Goal: Task Accomplishment & Management: Manage account settings

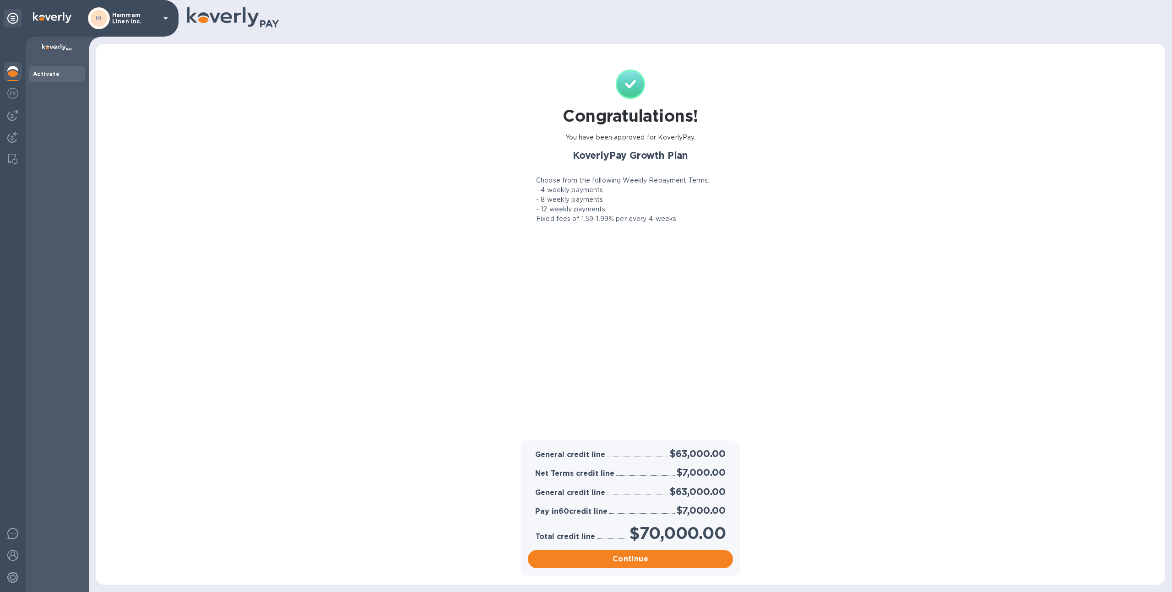
click at [126, 20] on p "Hammam Linen Inc." at bounding box center [135, 18] width 46 height 13
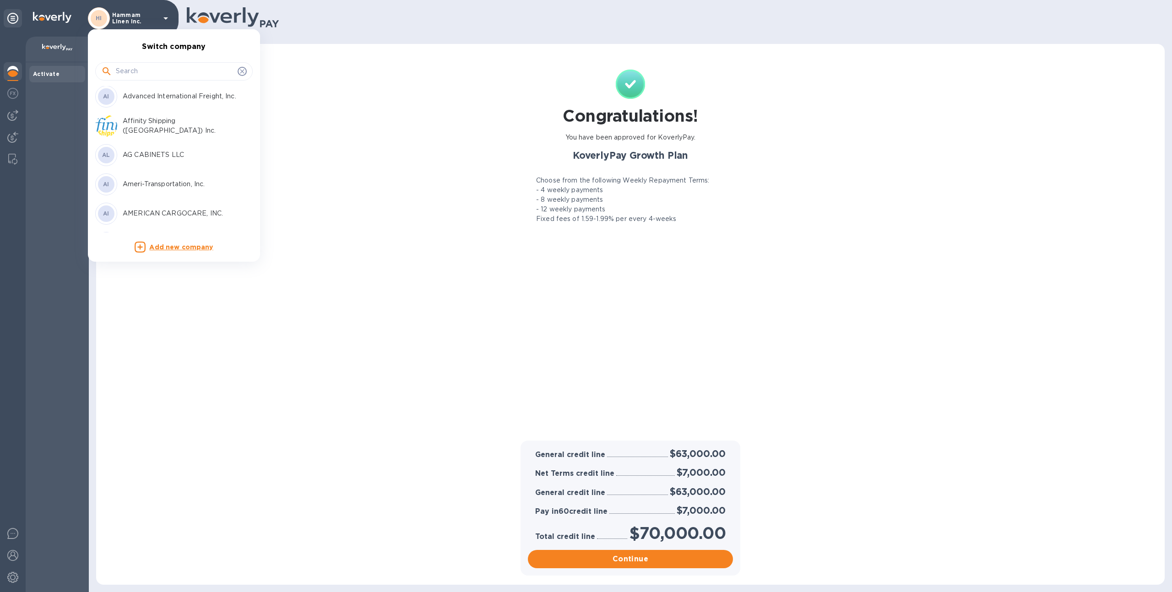
scroll to position [79, 0]
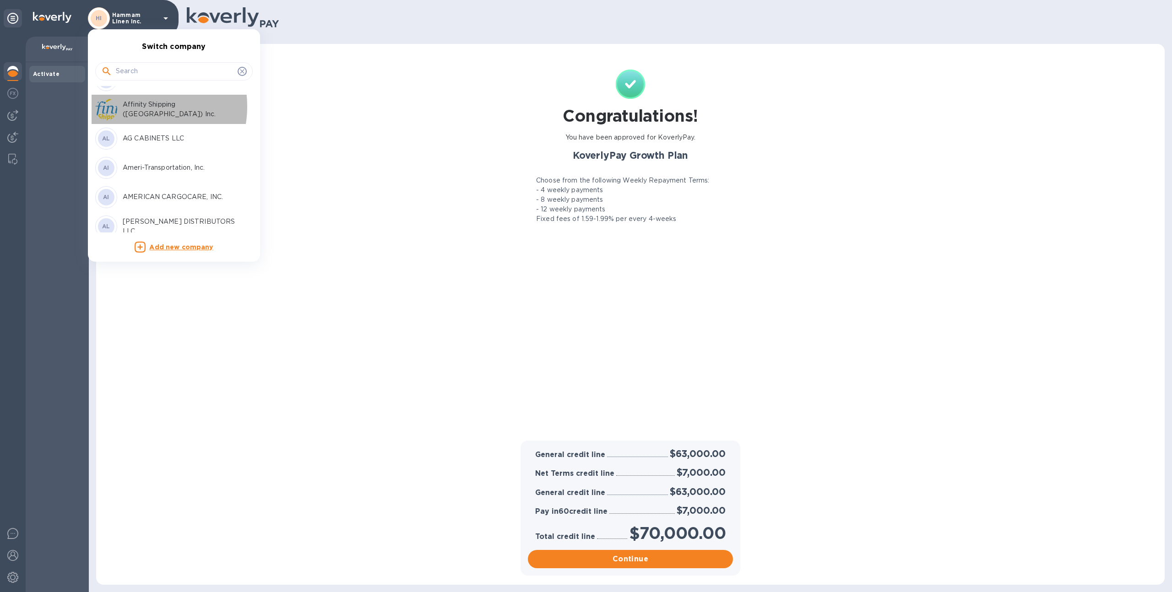
click at [138, 107] on p "Affinity Shipping ([GEOGRAPHIC_DATA]) Inc." at bounding box center [180, 109] width 115 height 19
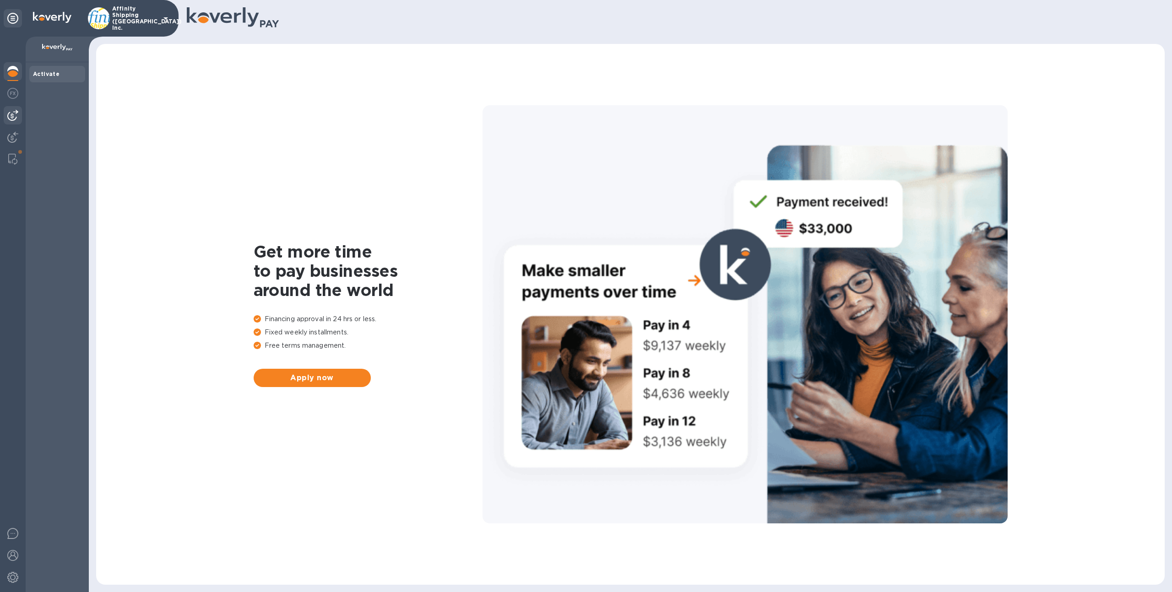
click at [14, 120] on img at bounding box center [12, 115] width 11 height 11
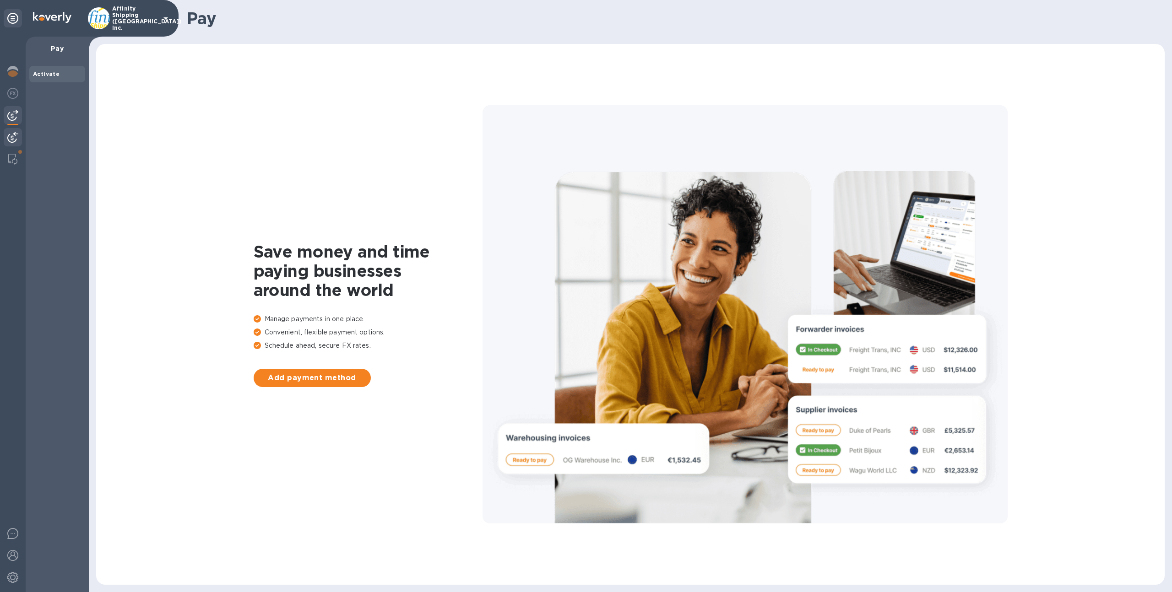
click at [16, 140] on img at bounding box center [12, 137] width 11 height 11
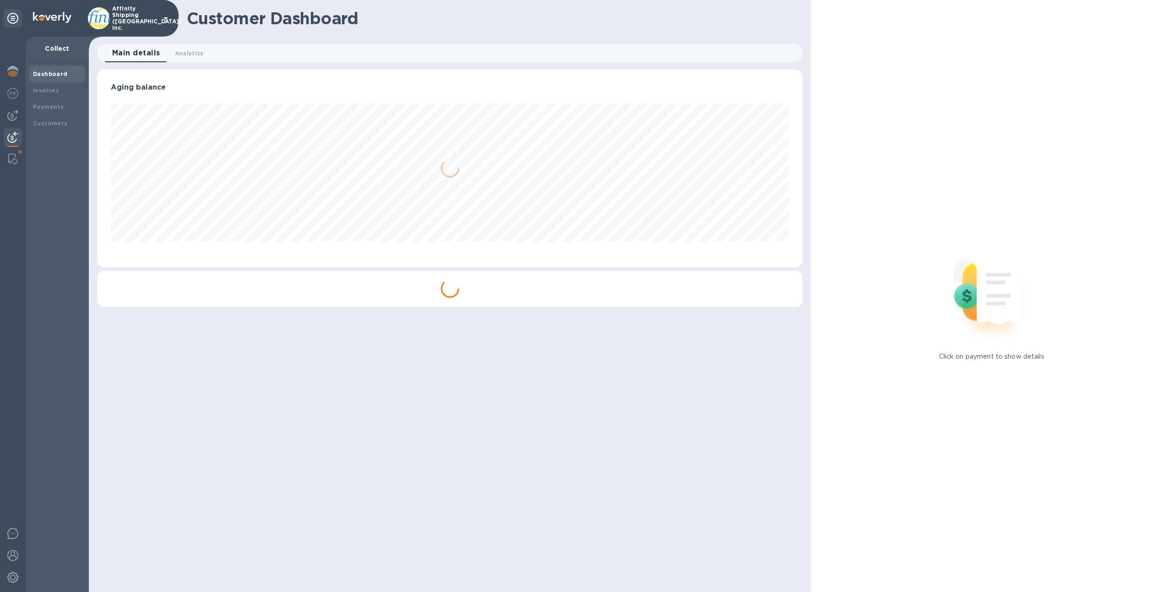
scroll to position [198, 706]
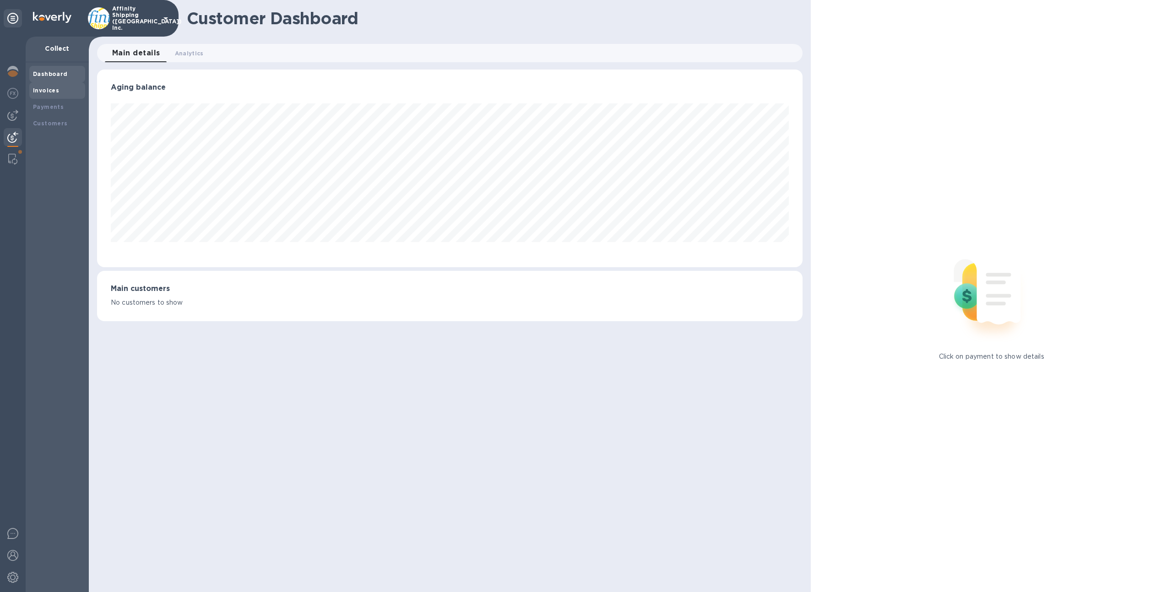
click at [51, 93] on b "Invoices" at bounding box center [46, 90] width 26 height 7
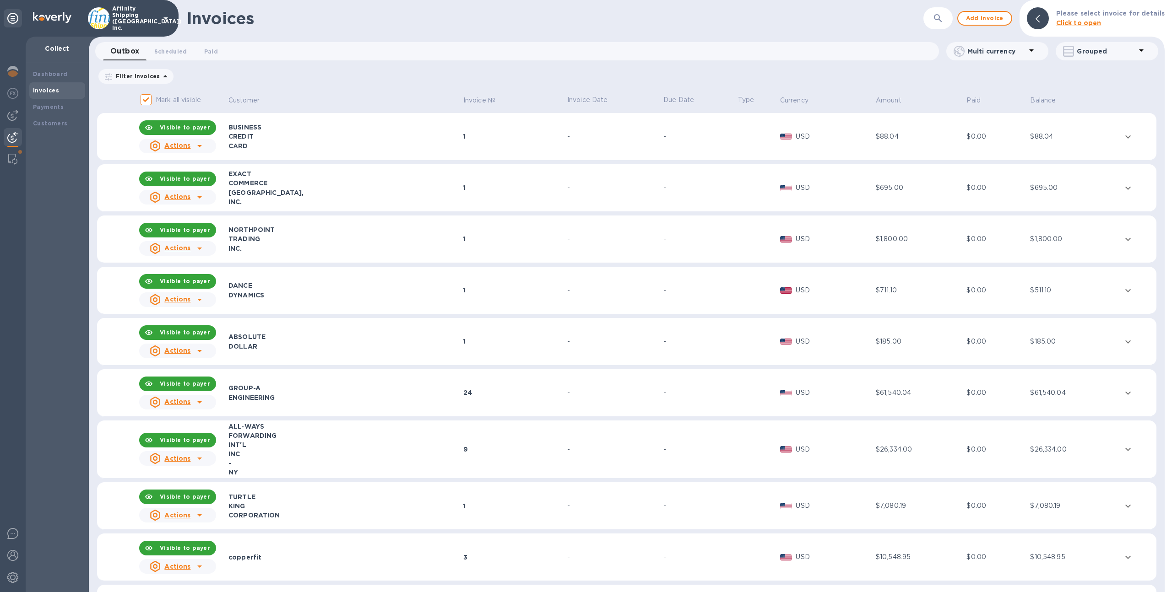
click at [663, 239] on div "-" at bounding box center [698, 239] width 71 height 10
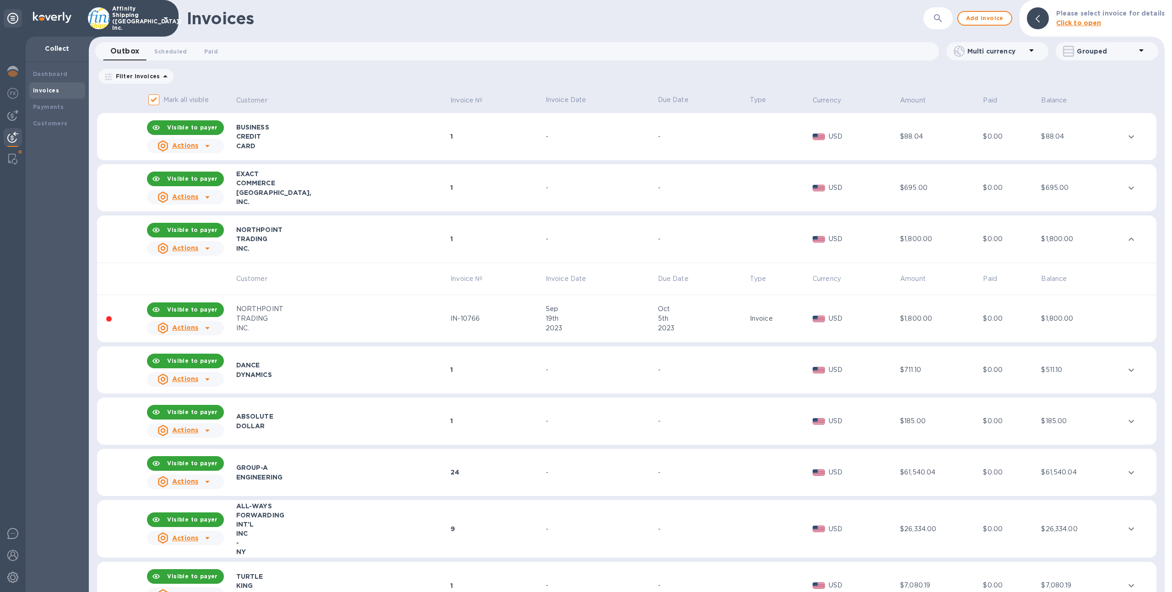
click at [546, 97] on p "Invoice Date" at bounding box center [600, 100] width 109 height 10
click at [546, 102] on p "Invoice Date" at bounding box center [600, 100] width 109 height 10
click at [612, 73] on div "Filter Invoices Amount Paid Balance" at bounding box center [626, 76] width 1059 height 17
click at [658, 100] on p "Due Date" at bounding box center [702, 100] width 89 height 10
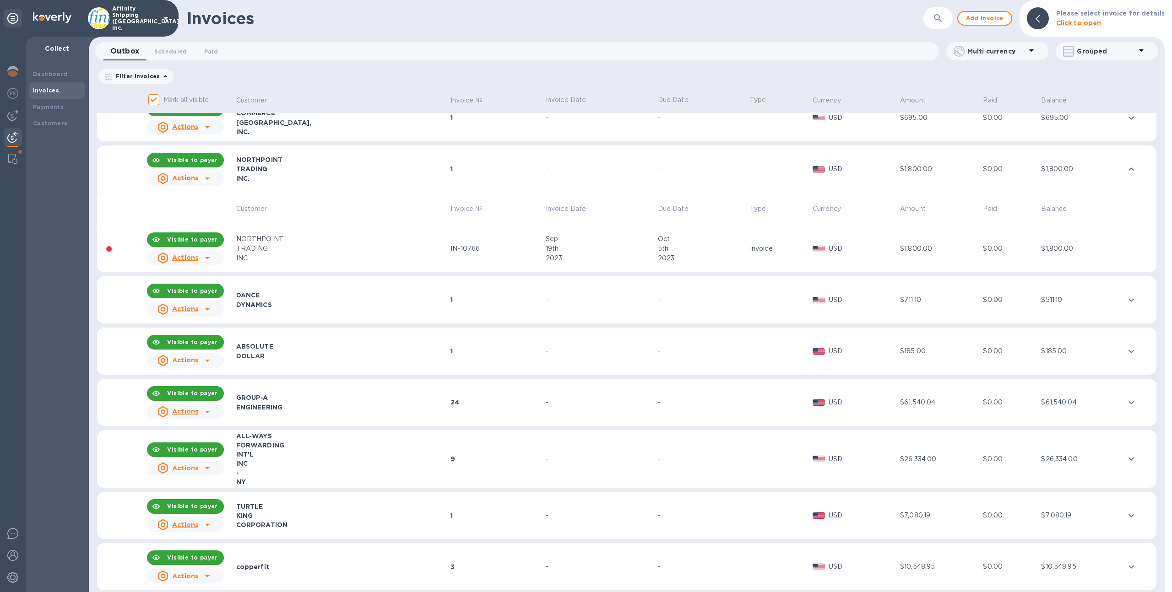
scroll to position [72, 0]
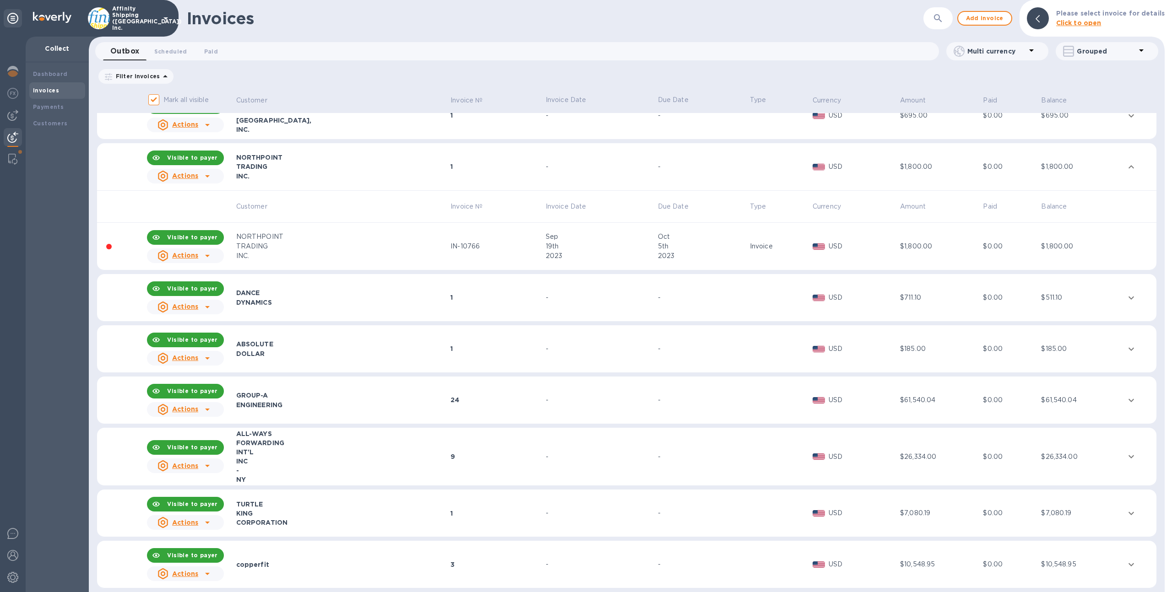
click at [494, 395] on td "24" at bounding box center [496, 401] width 95 height 48
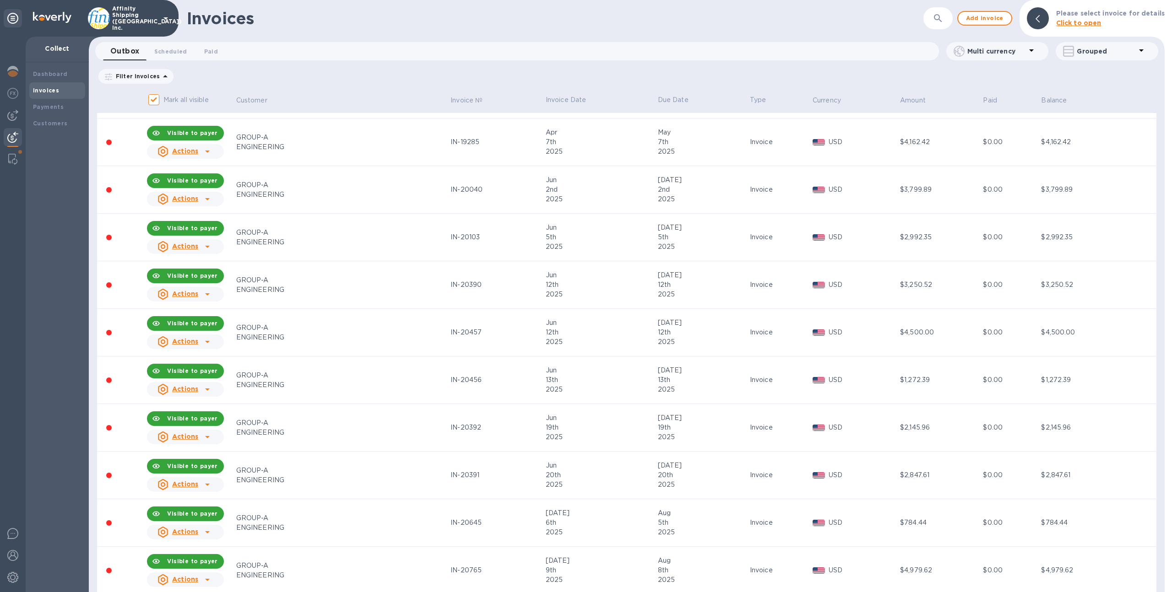
scroll to position [567, 0]
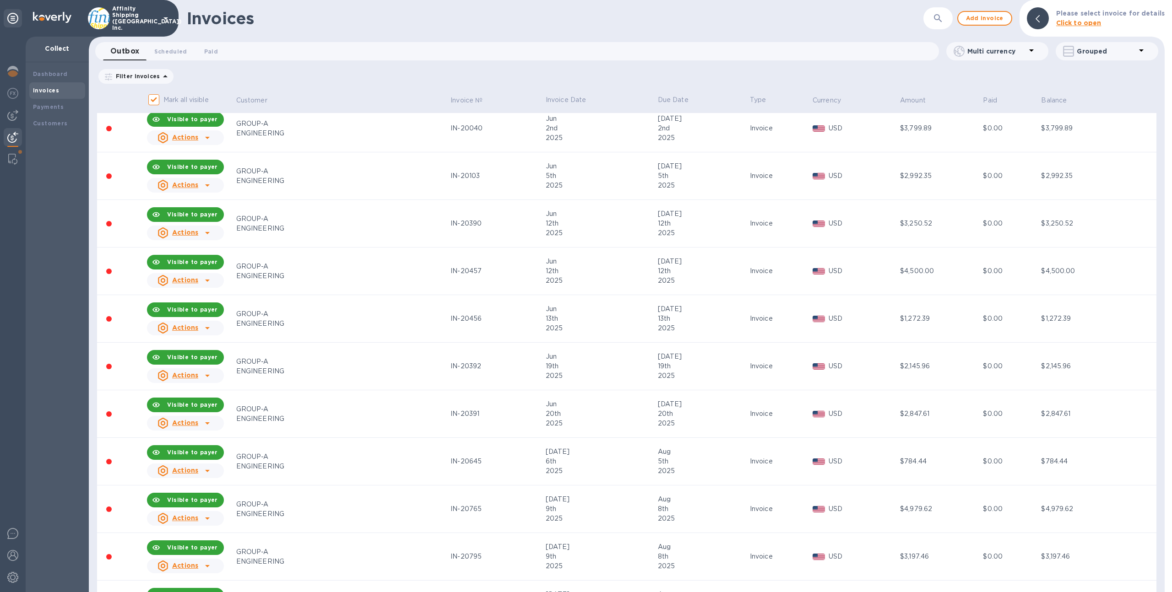
click at [213, 328] on icon at bounding box center [207, 328] width 11 height 11
click at [210, 390] on u "Customer statement link" at bounding box center [217, 388] width 85 height 7
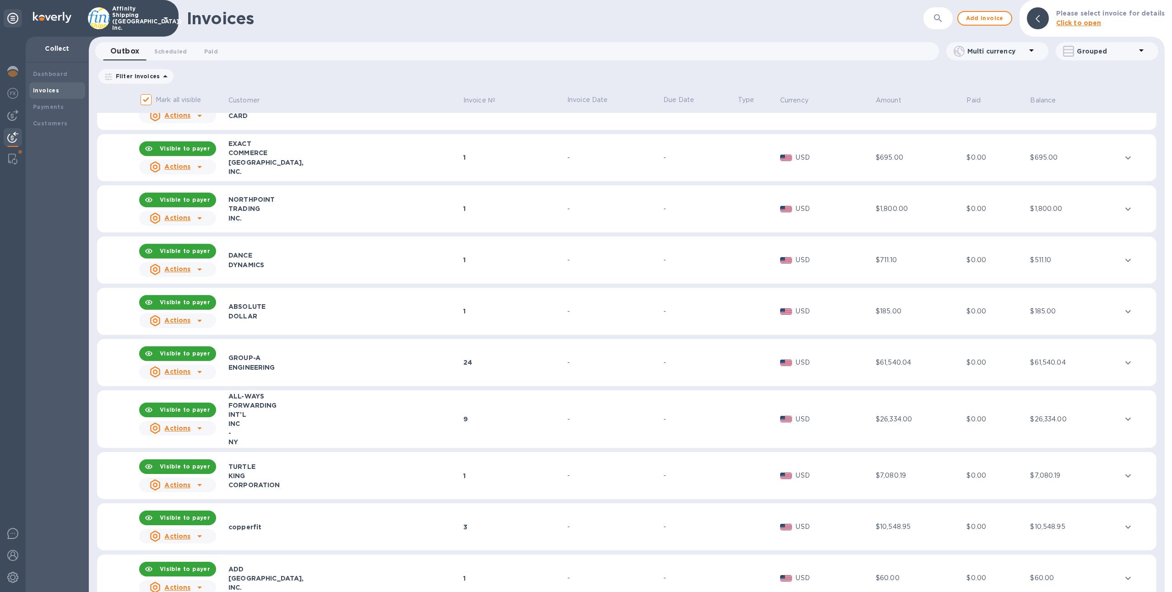
scroll to position [31, 0]
click at [396, 356] on div "GROUP-A" at bounding box center [344, 357] width 232 height 9
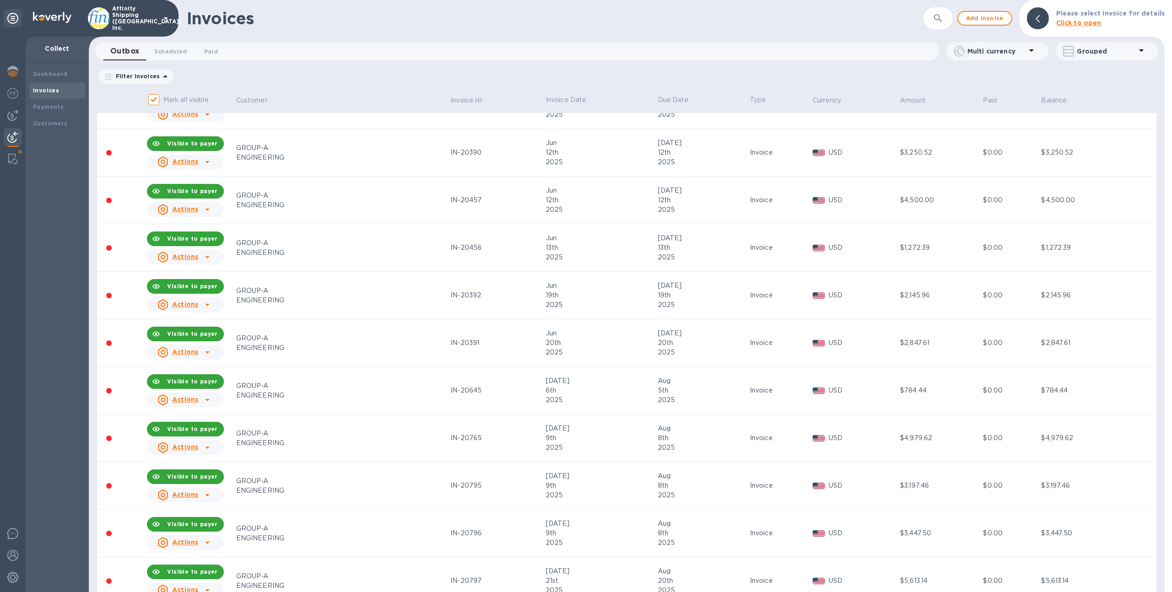
scroll to position [579, 0]
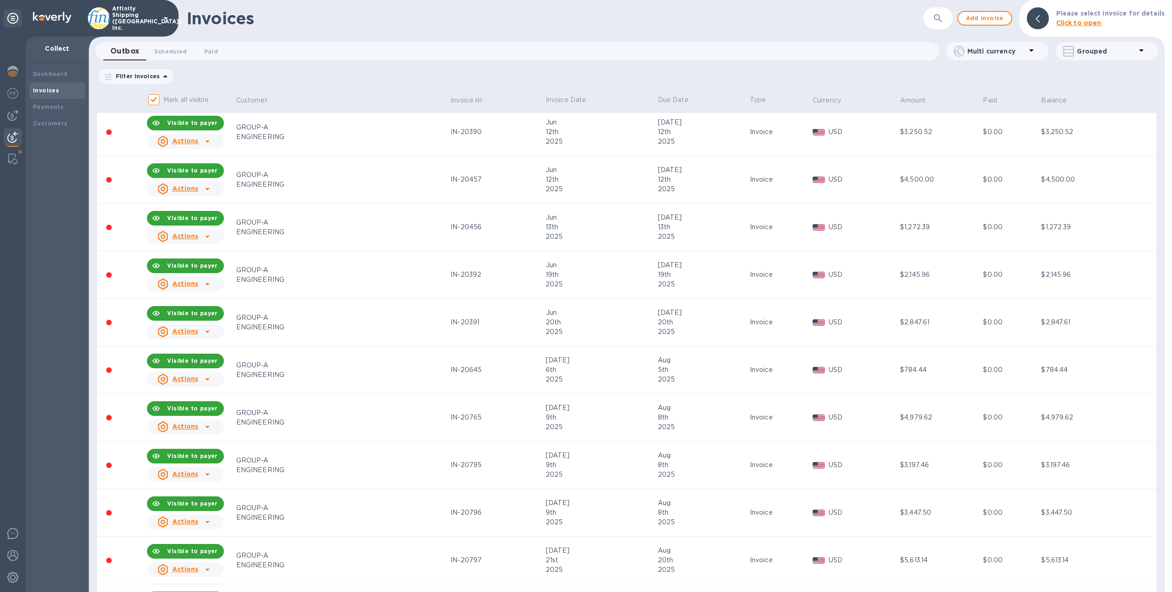
click at [385, 417] on div "GROUP-A" at bounding box center [342, 413] width 212 height 10
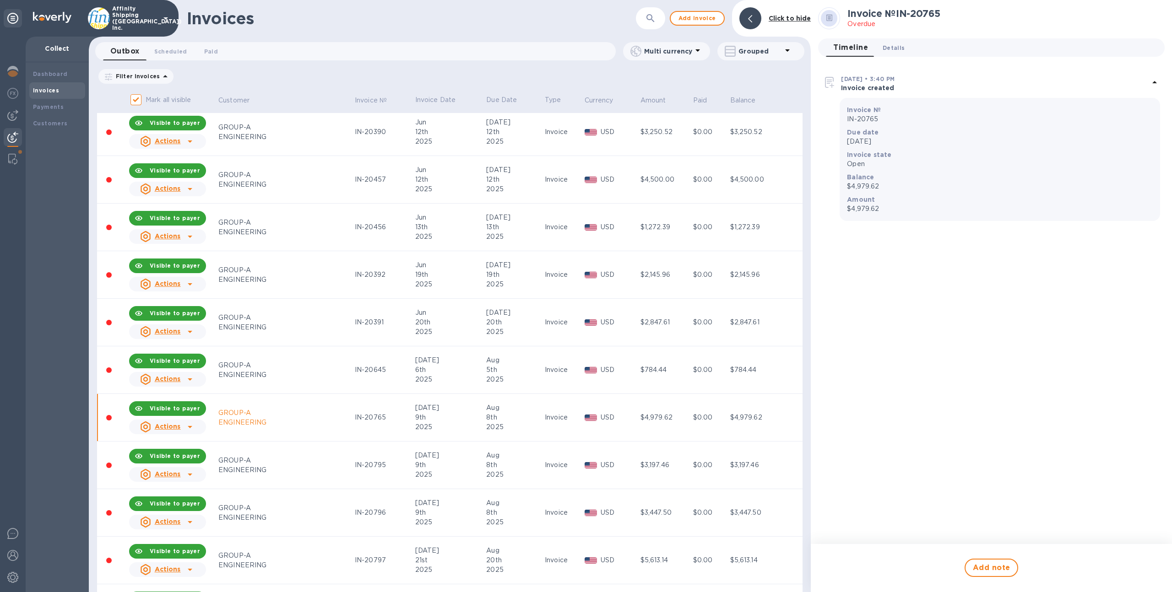
click at [890, 49] on span "Details 0" at bounding box center [894, 48] width 22 height 10
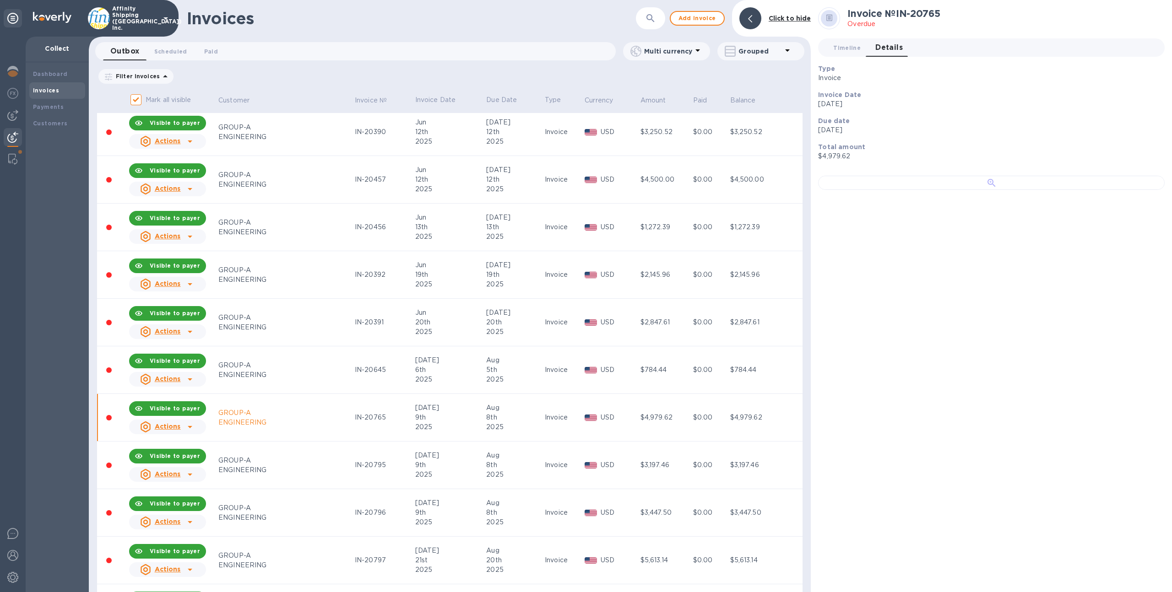
click at [1017, 190] on div at bounding box center [991, 183] width 347 height 14
click at [947, 190] on div at bounding box center [991, 183] width 347 height 14
click at [1081, 190] on div at bounding box center [991, 183] width 347 height 14
